Goal: Find specific page/section: Find specific page/section

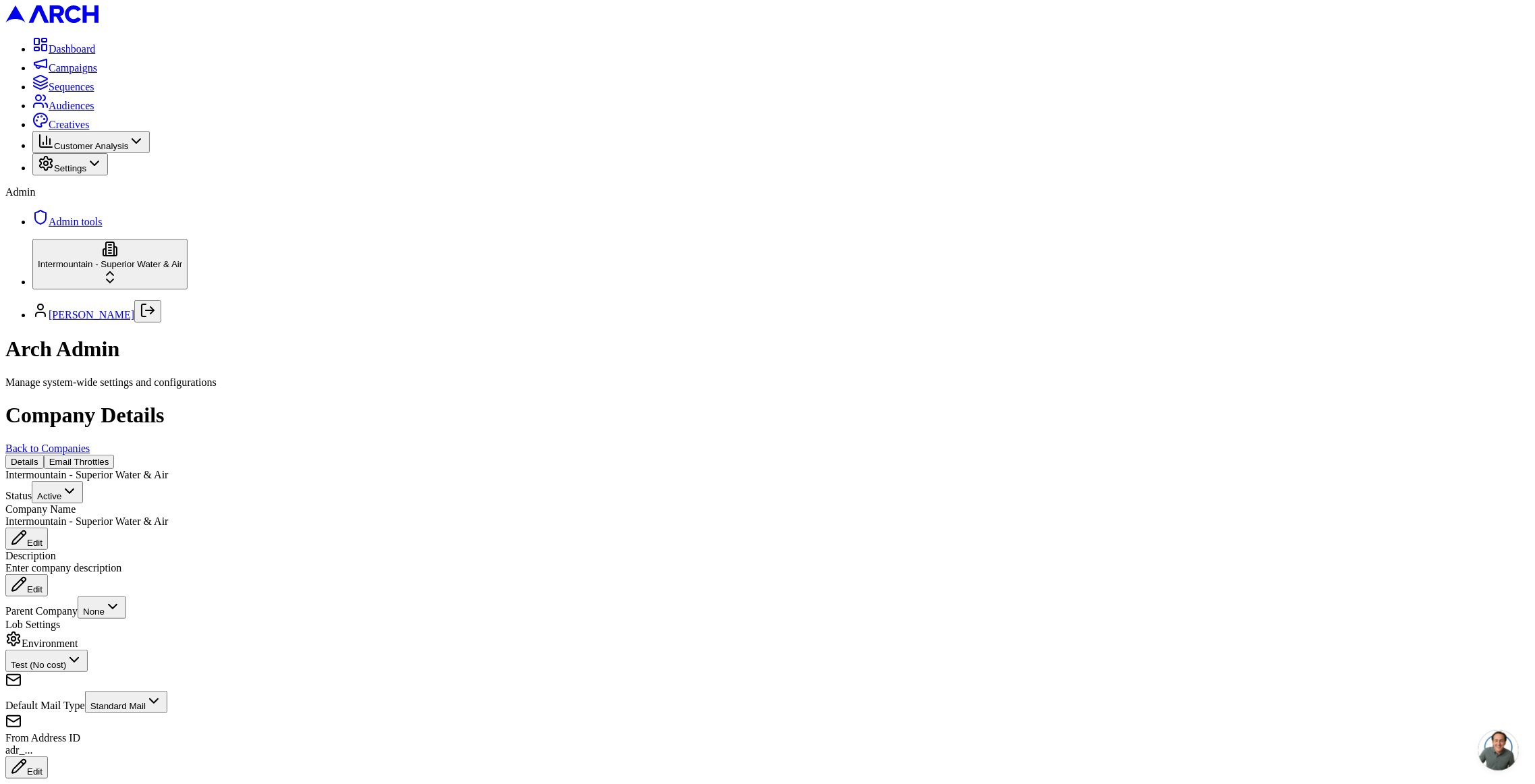
click at [89, 442] on link "Back to Companies" at bounding box center [48, 448] width 85 height 11
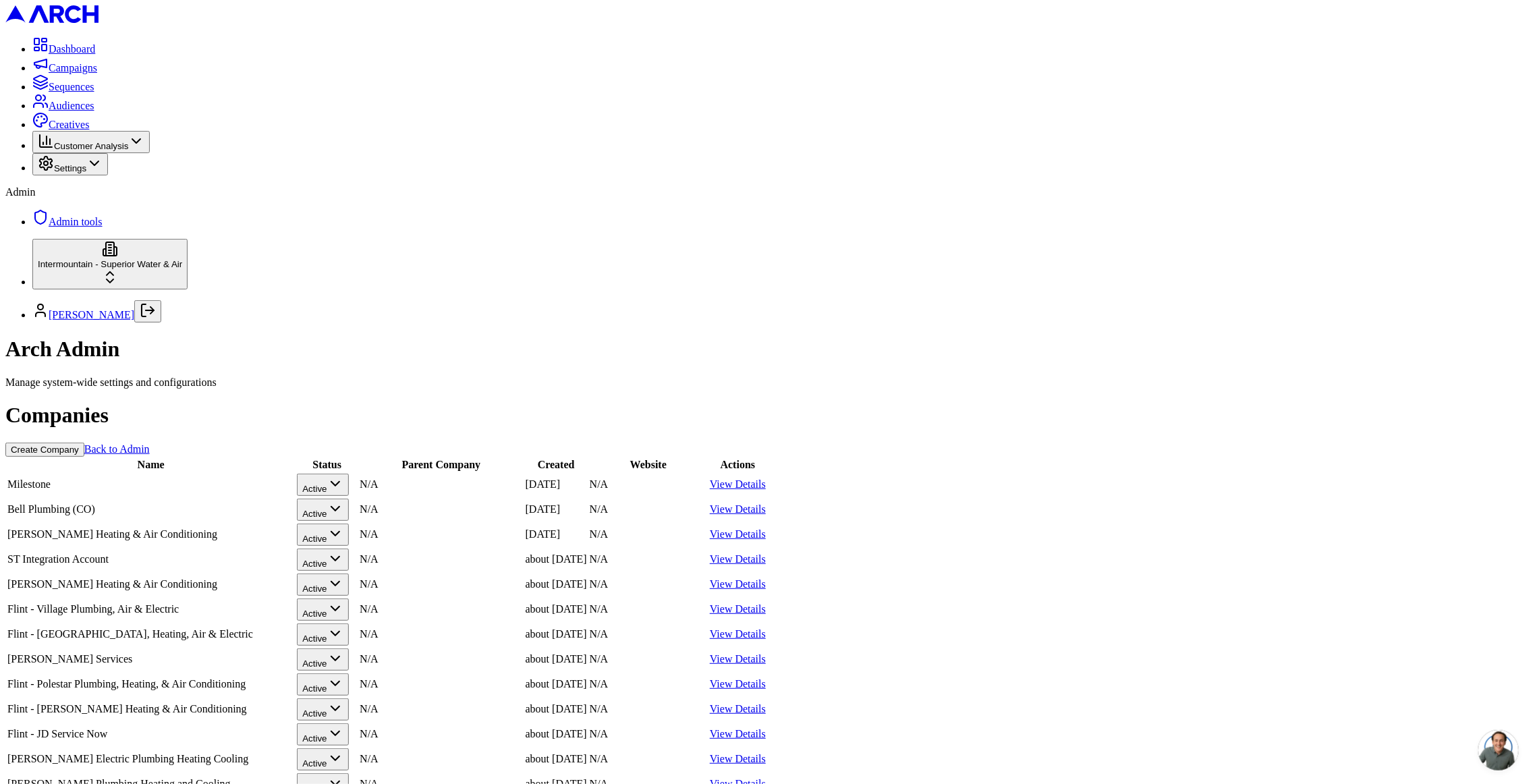
scroll to position [645, 0]
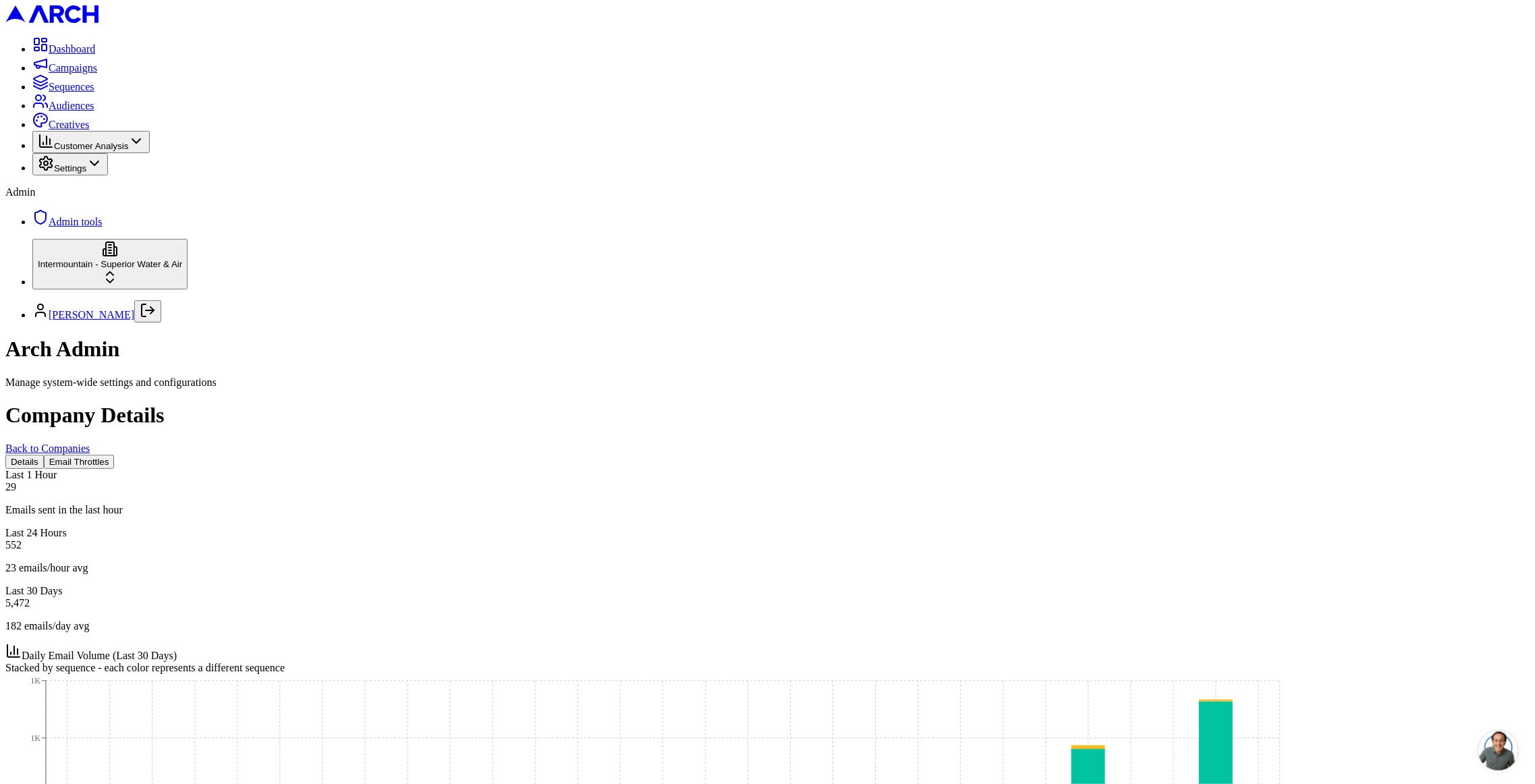
scroll to position [624, 0]
